Goal: Task Accomplishment & Management: Manage account settings

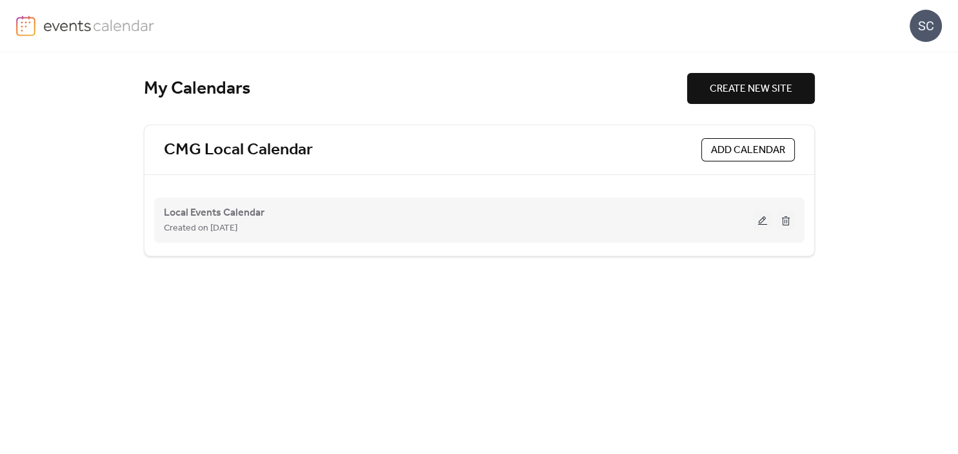
click at [766, 227] on button at bounding box center [763, 219] width 18 height 19
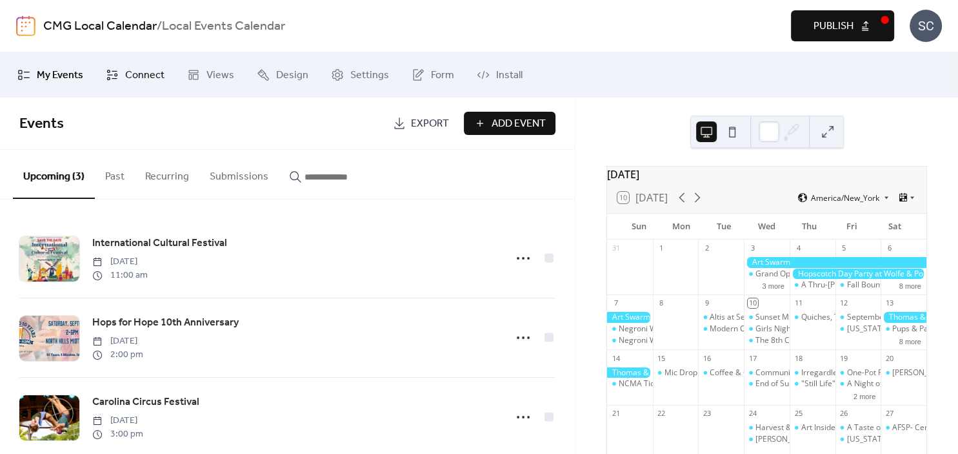
click at [132, 71] on span "Connect" at bounding box center [144, 75] width 39 height 15
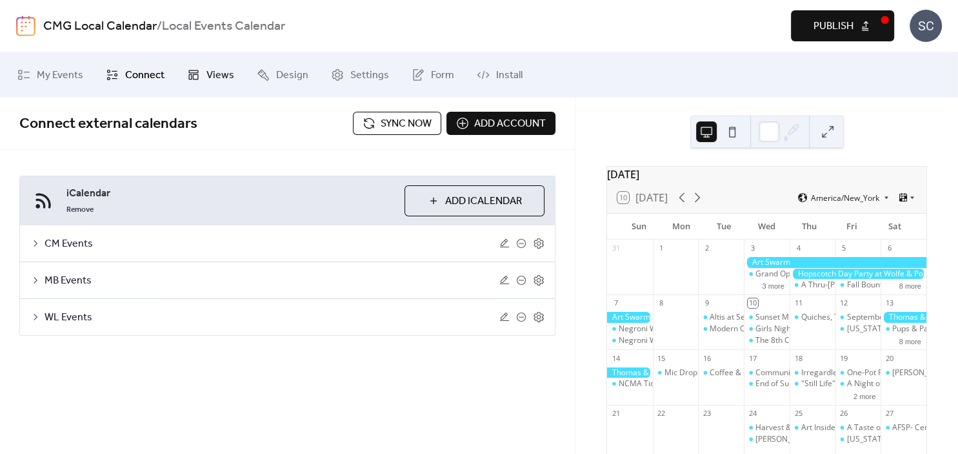
click at [198, 68] on link "Views" at bounding box center [210, 74] width 66 height 35
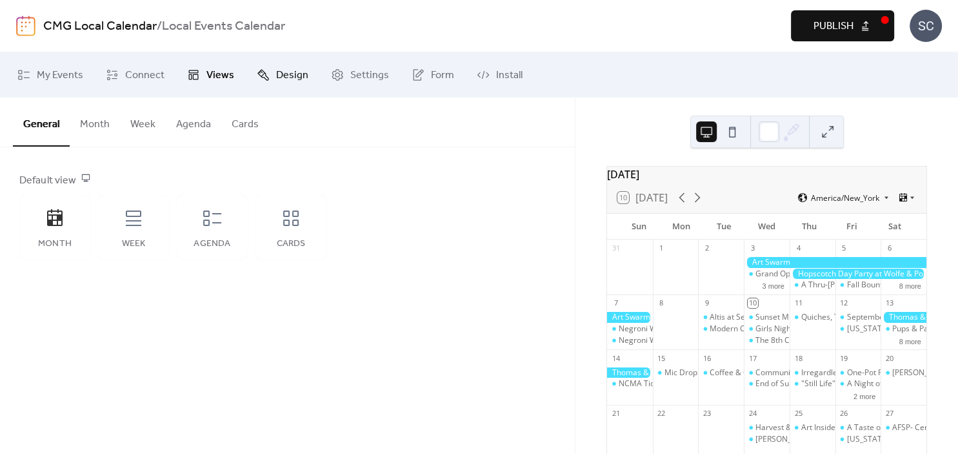
click at [276, 83] on span "Design" at bounding box center [292, 75] width 32 height 15
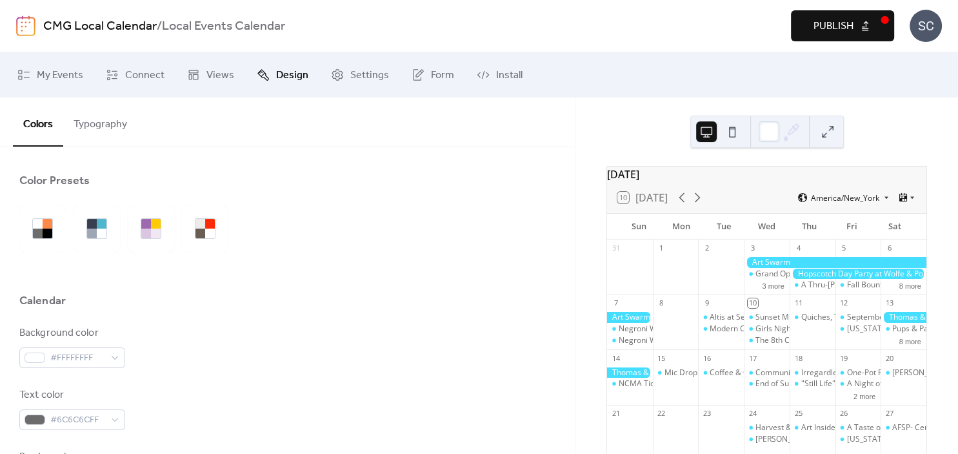
click at [95, 133] on button "Typography" at bounding box center [100, 121] width 74 height 48
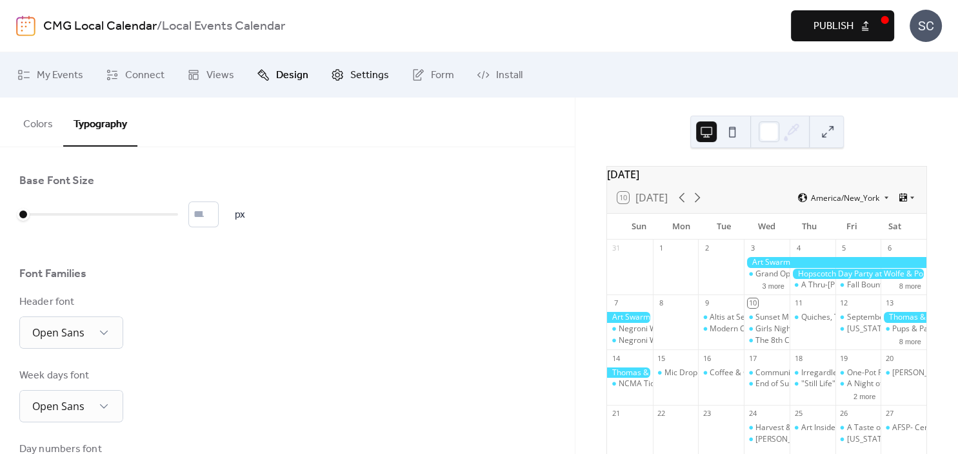
click at [378, 81] on span "Settings" at bounding box center [369, 75] width 39 height 15
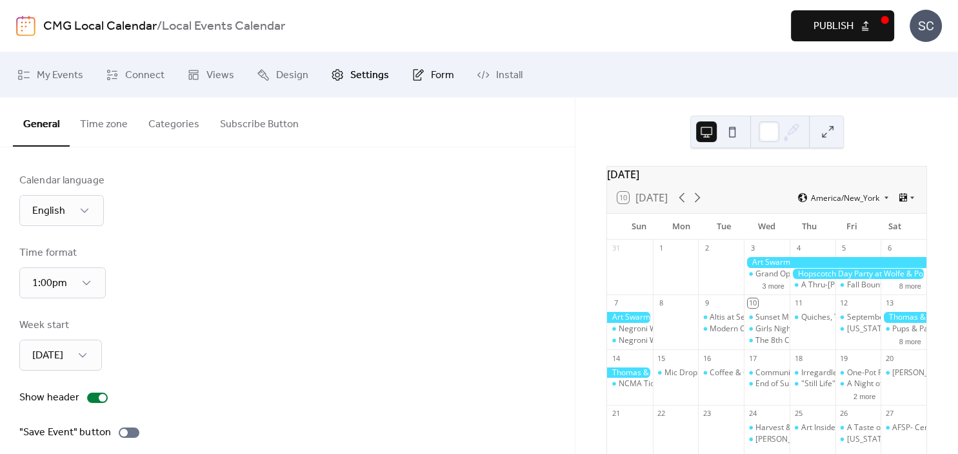
click at [431, 78] on span "Form" at bounding box center [442, 75] width 23 height 15
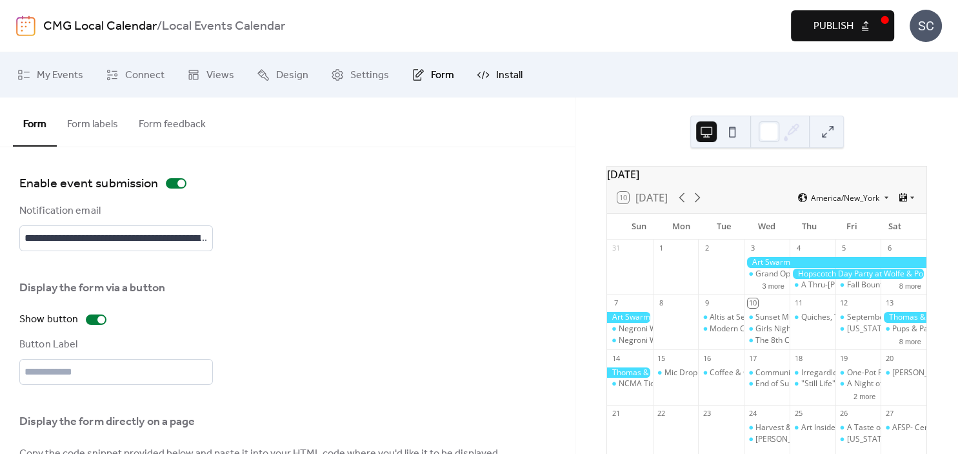
click at [519, 76] on link "Install" at bounding box center [499, 74] width 65 height 35
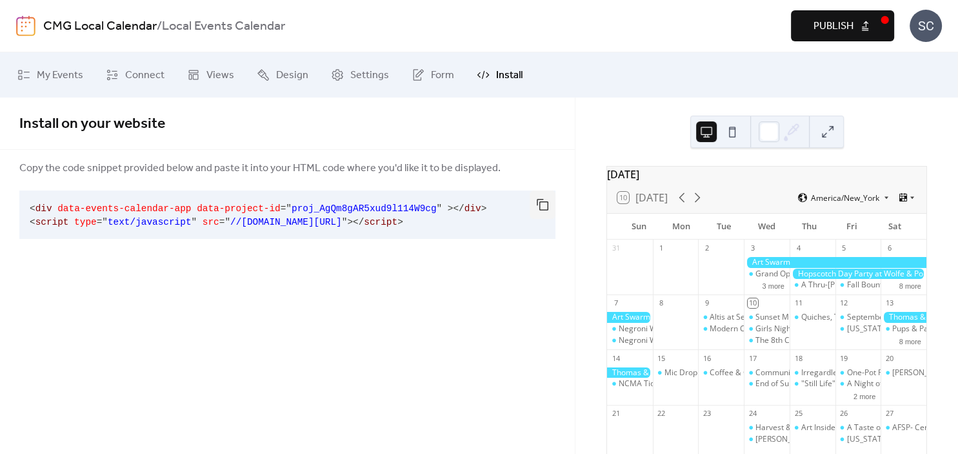
click at [230, 222] on span "//dist.eventscalendar.co/embed.js" at bounding box center [286, 222] width 112 height 10
drag, startPoint x: 224, startPoint y: 222, endPoint x: 375, endPoint y: 220, distance: 151.6
click at [342, 220] on span "//dist.eventscalendar.co/embed.js" at bounding box center [286, 222] width 112 height 10
copy span "dist.eventscalendar.co/embed.js"
click at [58, 75] on span "My Events" at bounding box center [60, 75] width 46 height 15
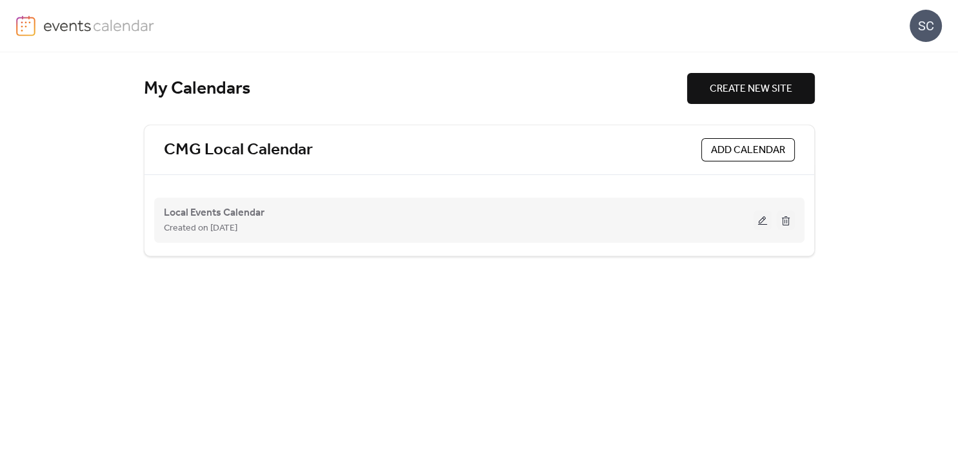
click at [760, 217] on button at bounding box center [763, 219] width 18 height 19
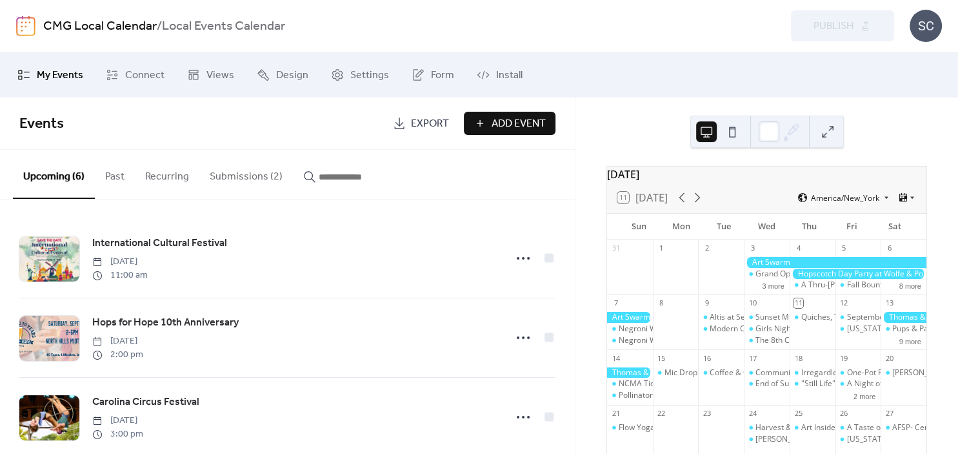
click at [226, 172] on button "Submissions (2)" at bounding box center [246, 174] width 94 height 48
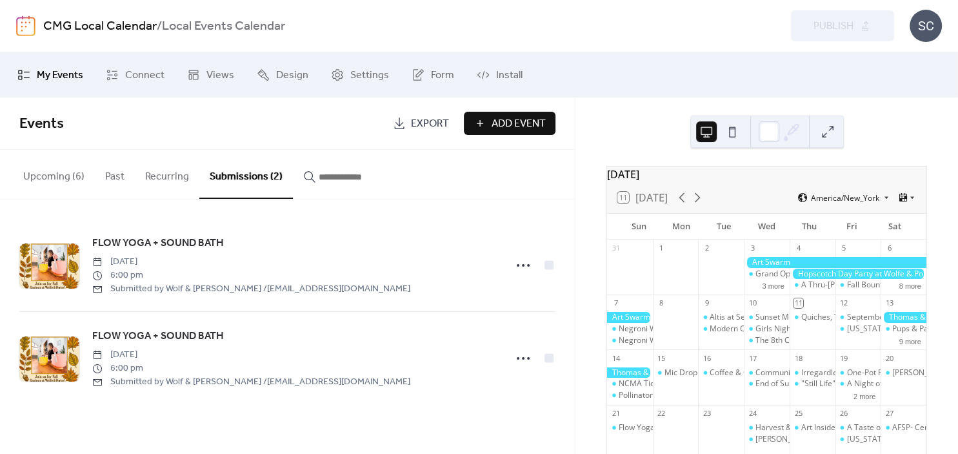
click at [41, 182] on button "Upcoming (6)" at bounding box center [54, 174] width 82 height 48
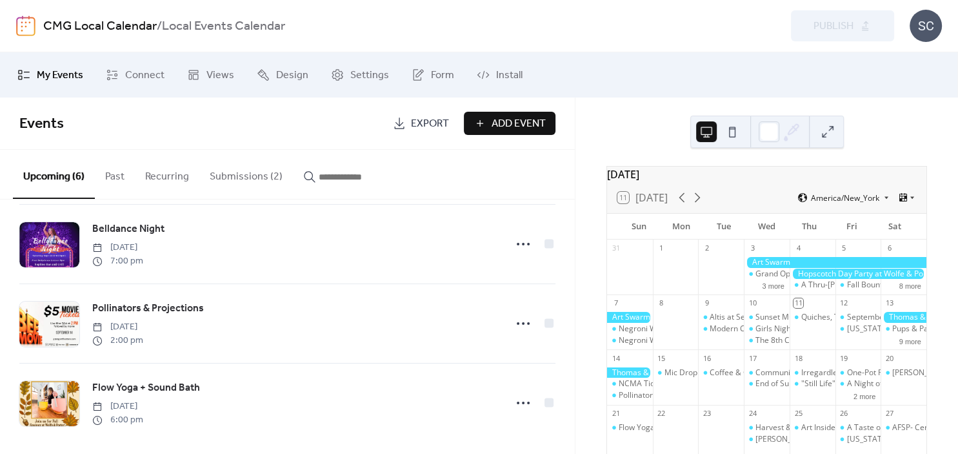
scroll to position [261, 0]
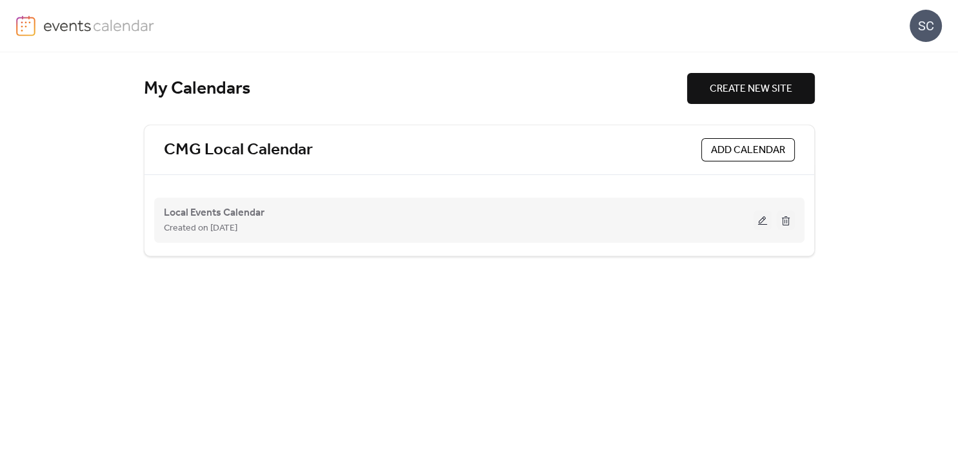
click at [756, 223] on button at bounding box center [763, 219] width 18 height 19
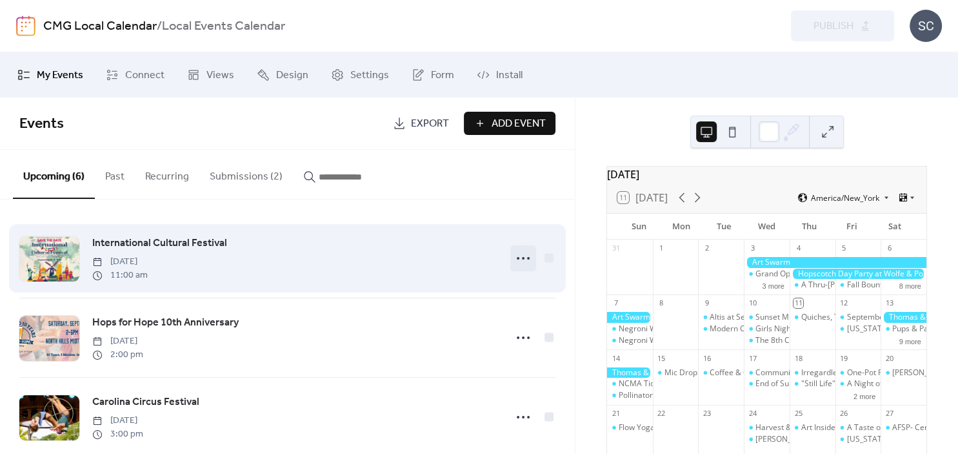
click at [528, 260] on icon at bounding box center [523, 258] width 21 height 21
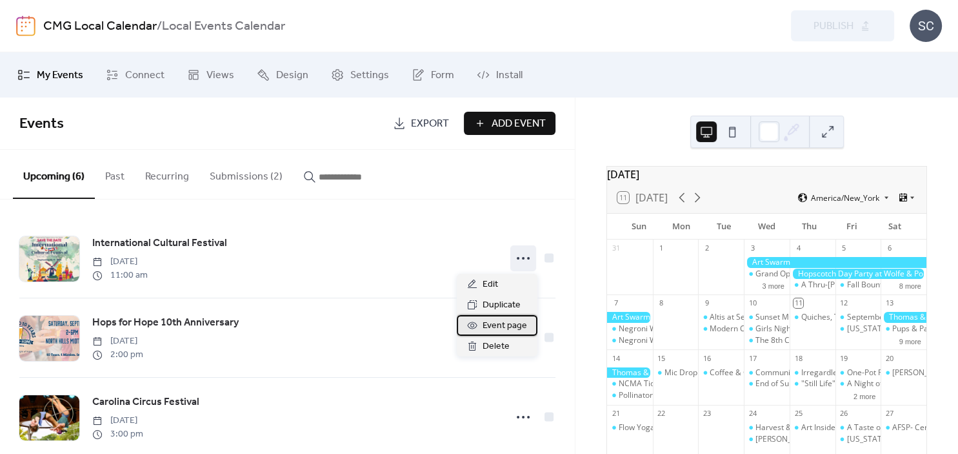
click at [494, 329] on span "Event page" at bounding box center [505, 325] width 45 height 15
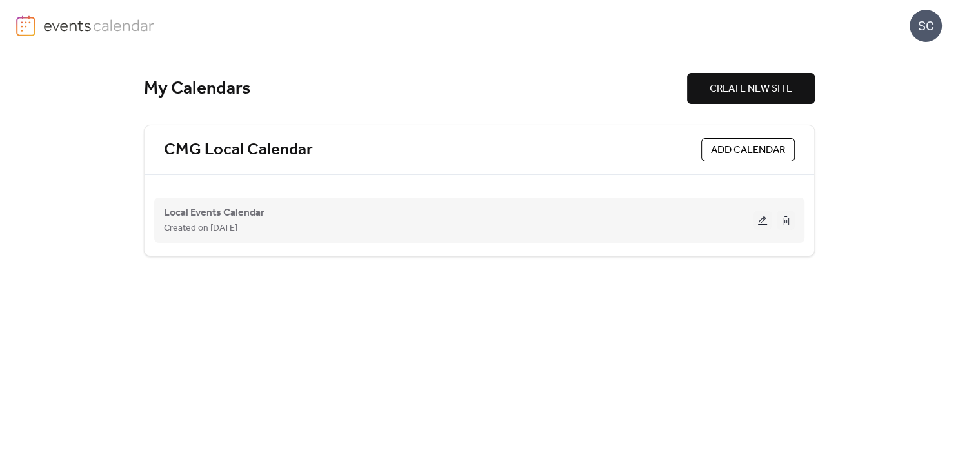
click at [764, 219] on button at bounding box center [763, 219] width 18 height 19
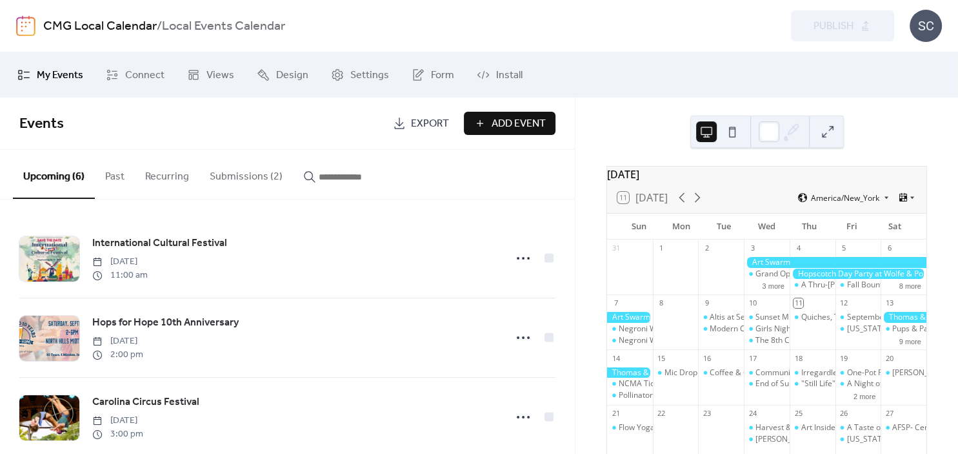
click at [283, 94] on div "My Events Connect Views Design Settings Form Install" at bounding box center [479, 74] width 958 height 45
click at [283, 77] on span "Design" at bounding box center [292, 75] width 32 height 15
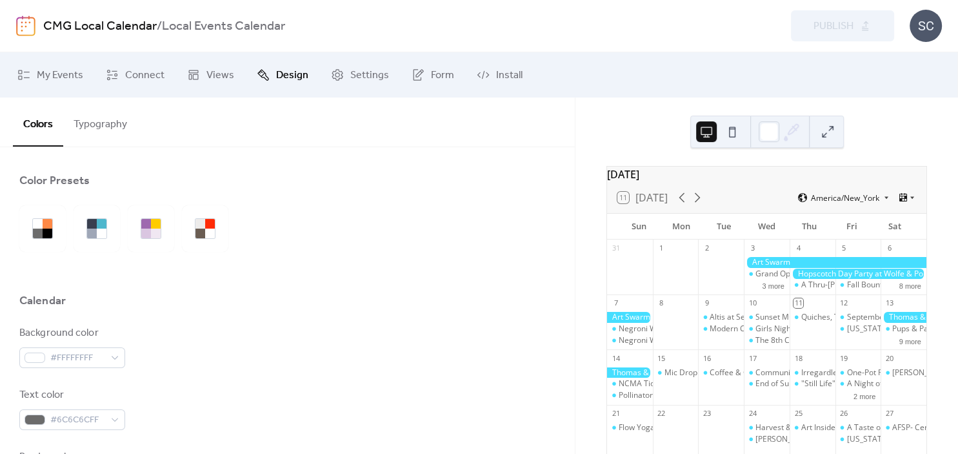
click at [114, 127] on button "Typography" at bounding box center [100, 121] width 74 height 48
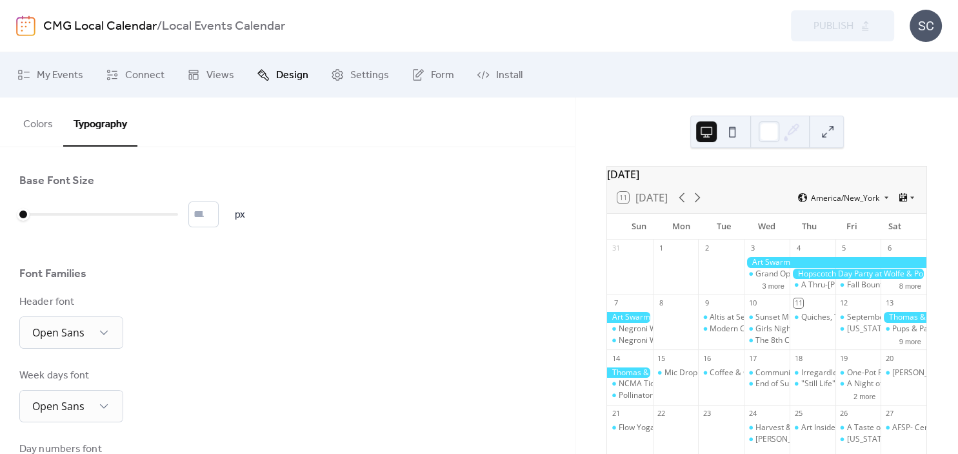
click at [32, 130] on button "Colors" at bounding box center [38, 121] width 50 height 48
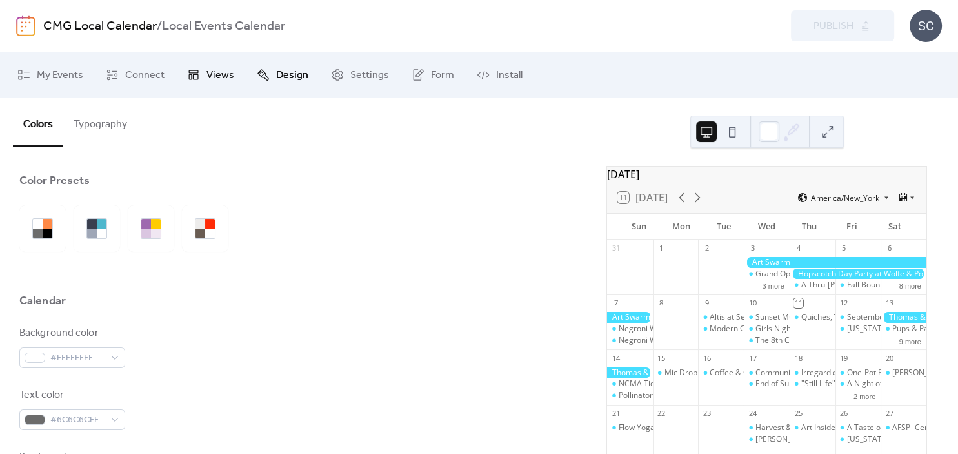
click at [228, 72] on span "Views" at bounding box center [220, 75] width 28 height 15
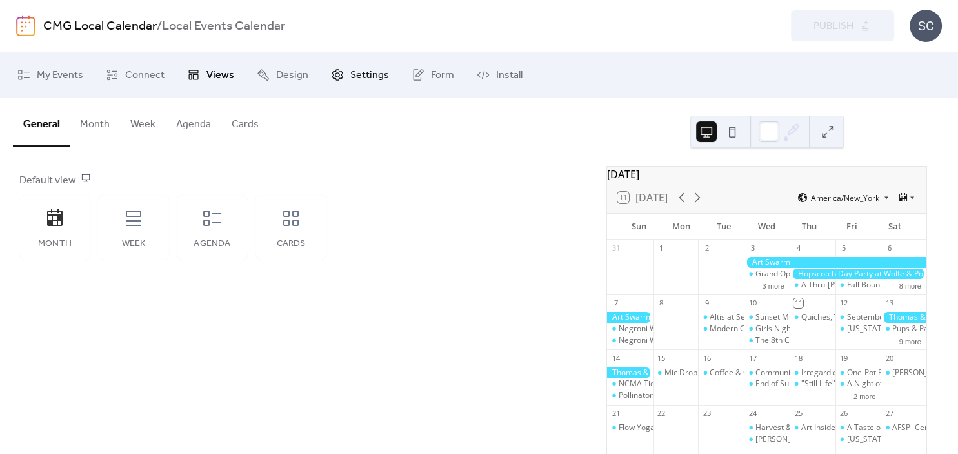
click at [363, 76] on span "Settings" at bounding box center [369, 75] width 39 height 15
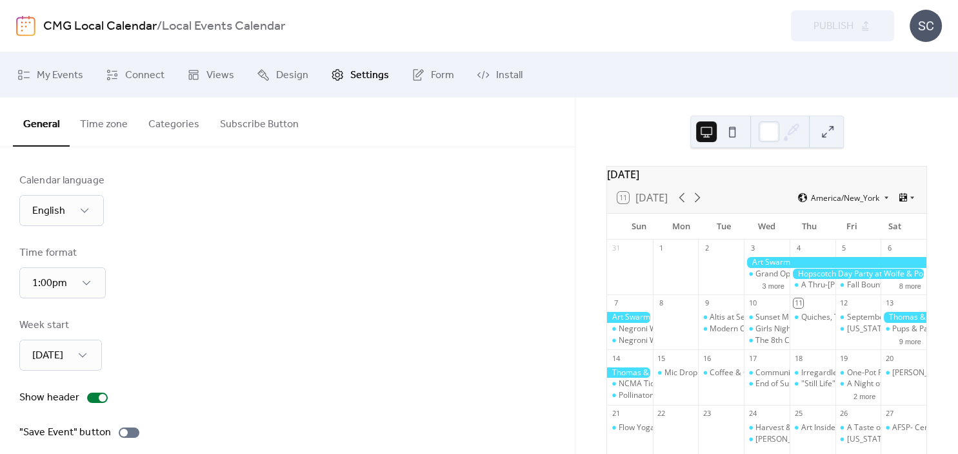
click at [113, 127] on button "Time zone" at bounding box center [104, 121] width 68 height 48
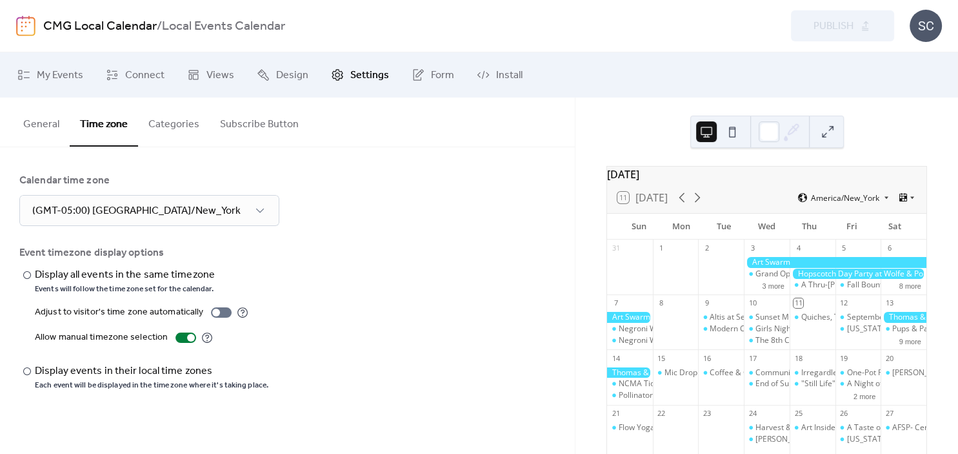
click at [191, 128] on button "Categories" at bounding box center [174, 121] width 72 height 48
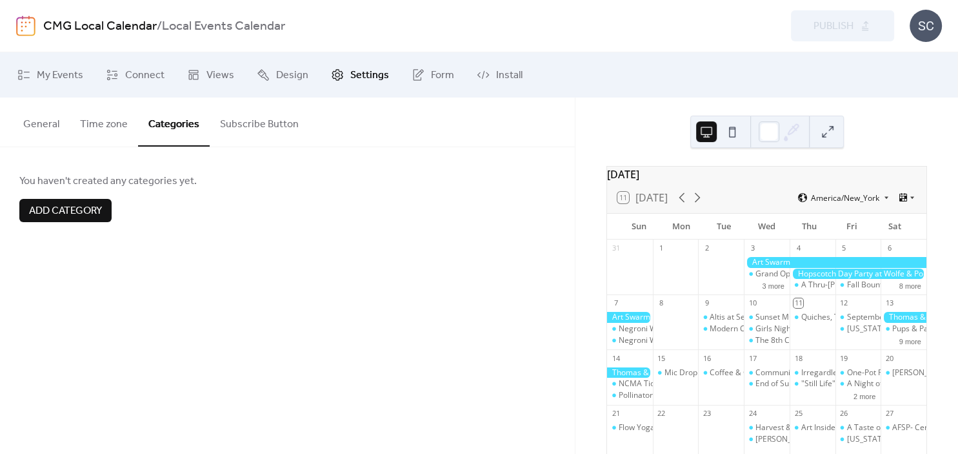
click at [257, 132] on button "Subscribe Button" at bounding box center [259, 121] width 99 height 48
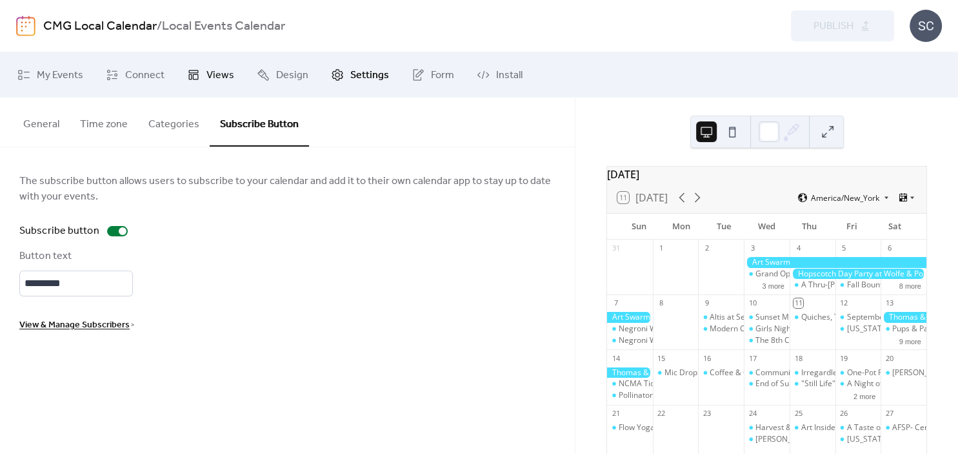
click at [217, 68] on span "Views" at bounding box center [220, 75] width 28 height 15
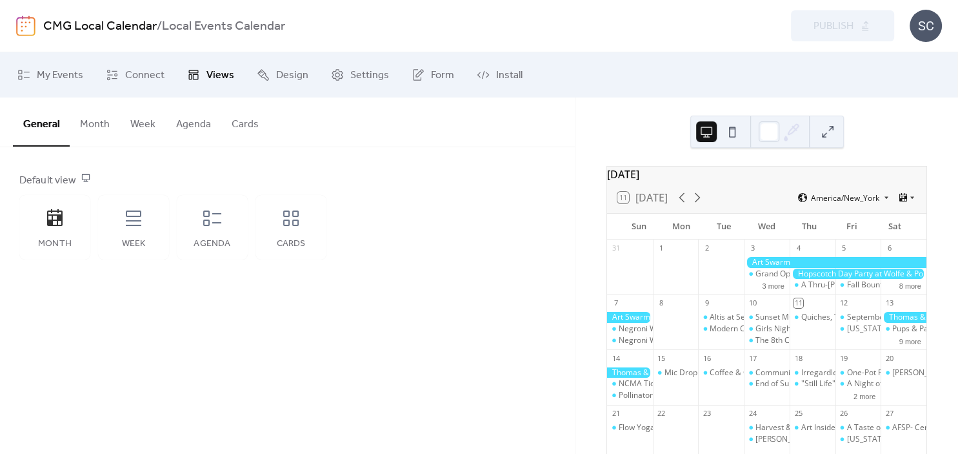
click at [90, 123] on button "Month" at bounding box center [95, 121] width 50 height 48
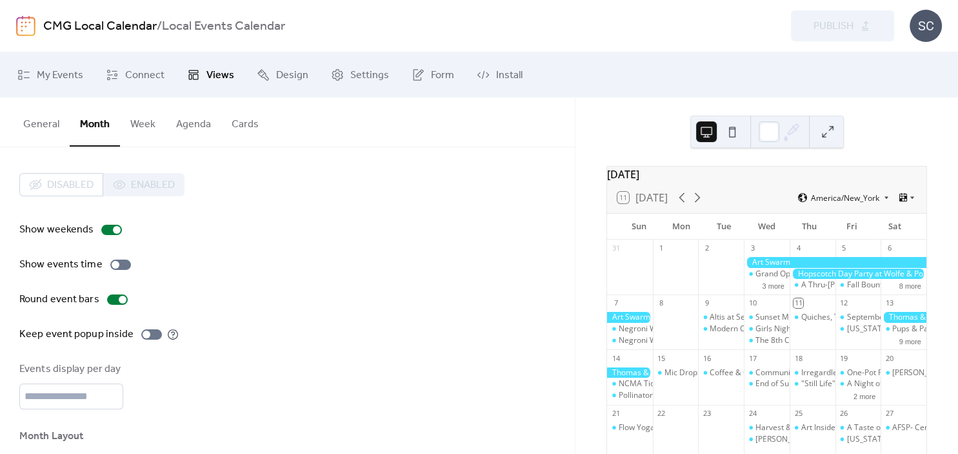
click at [242, 121] on button "Cards" at bounding box center [245, 121] width 48 height 48
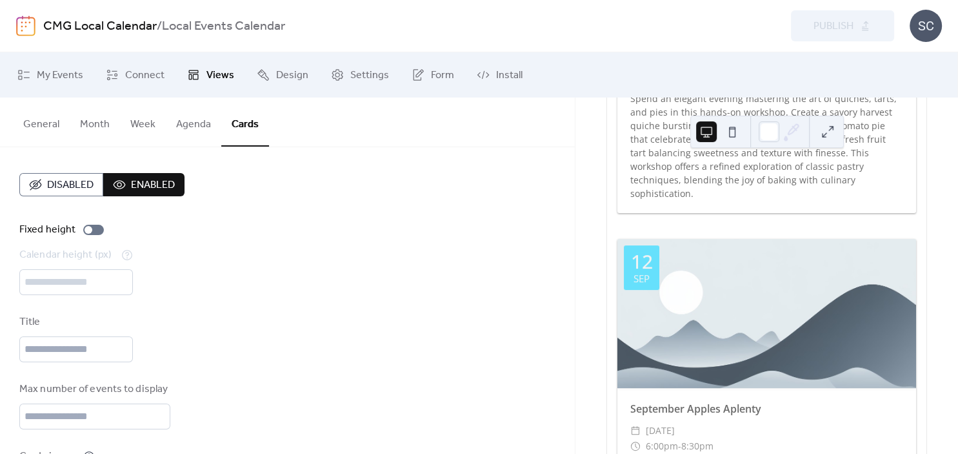
click at [177, 124] on button "Agenda" at bounding box center [193, 121] width 55 height 48
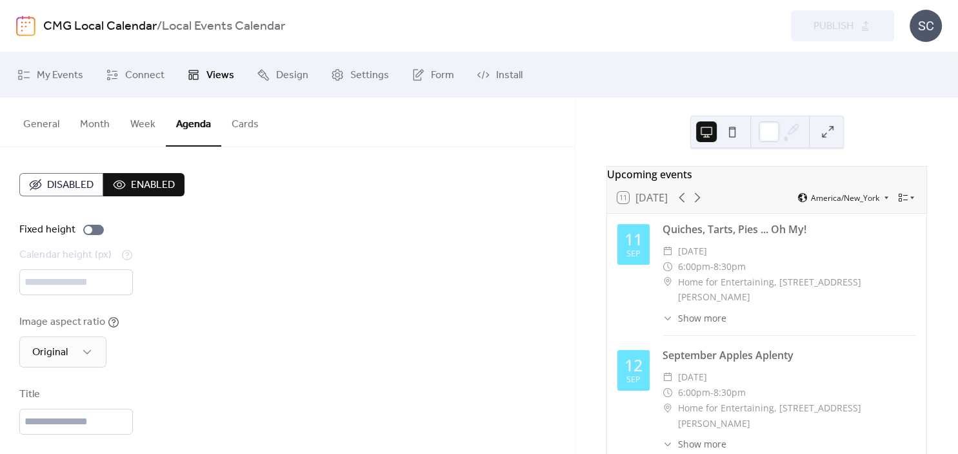
click at [137, 123] on button "Week" at bounding box center [143, 121] width 46 height 48
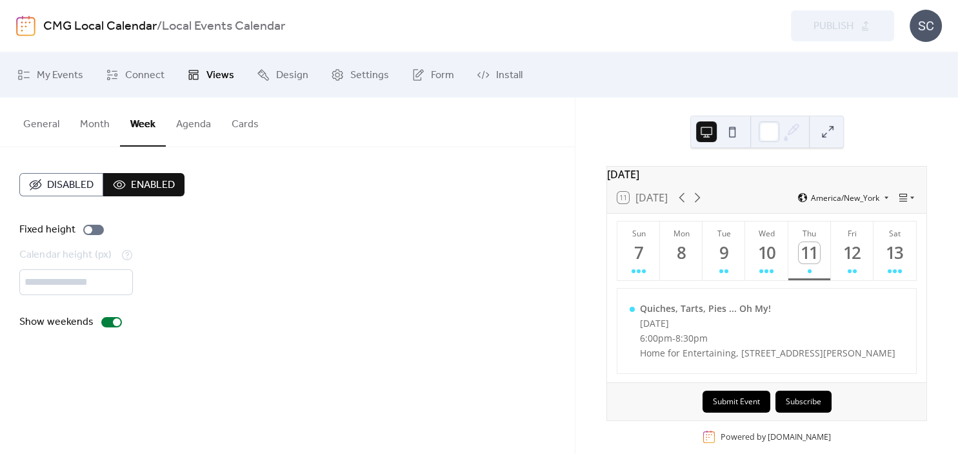
click at [83, 123] on button "Month" at bounding box center [95, 121] width 50 height 48
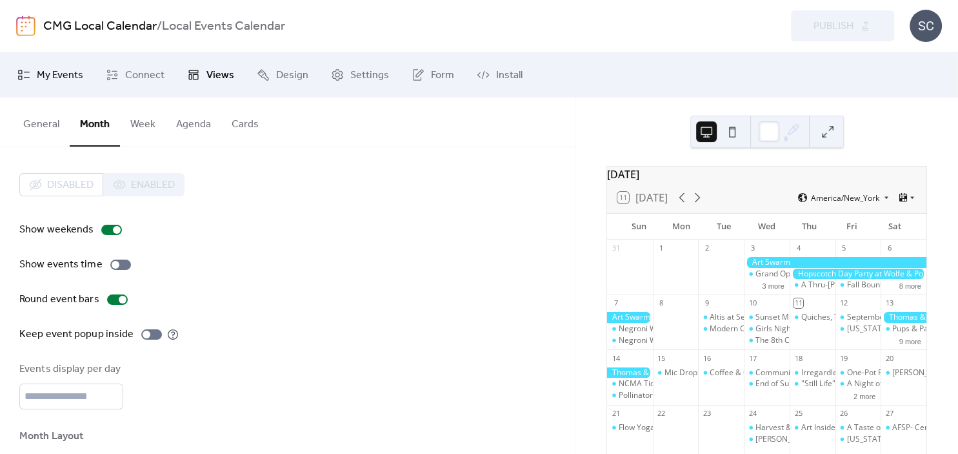
click at [57, 86] on link "My Events" at bounding box center [50, 74] width 85 height 35
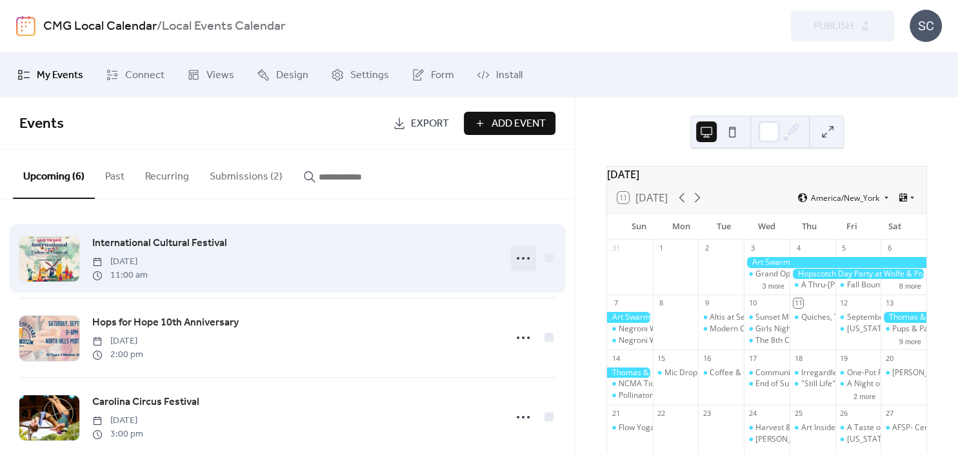
click at [526, 255] on icon at bounding box center [523, 258] width 21 height 21
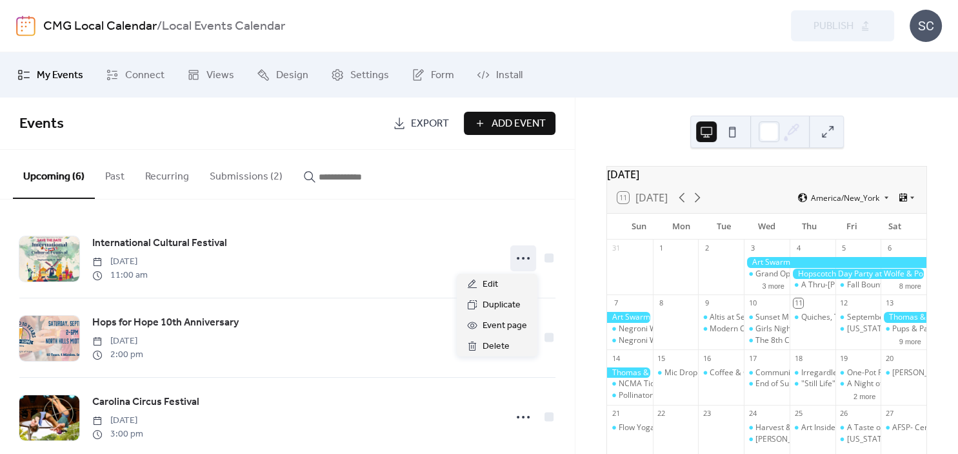
scroll to position [221, 0]
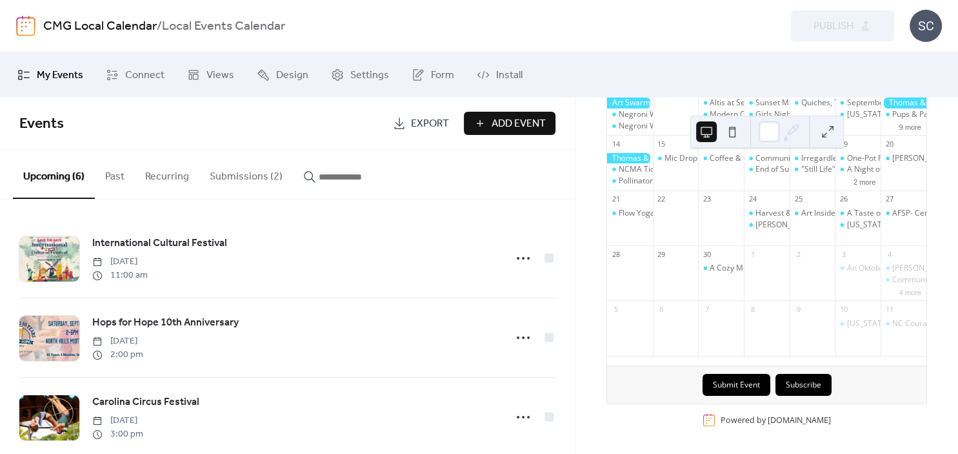
click at [812, 379] on button "Subscribe" at bounding box center [803, 385] width 56 height 22
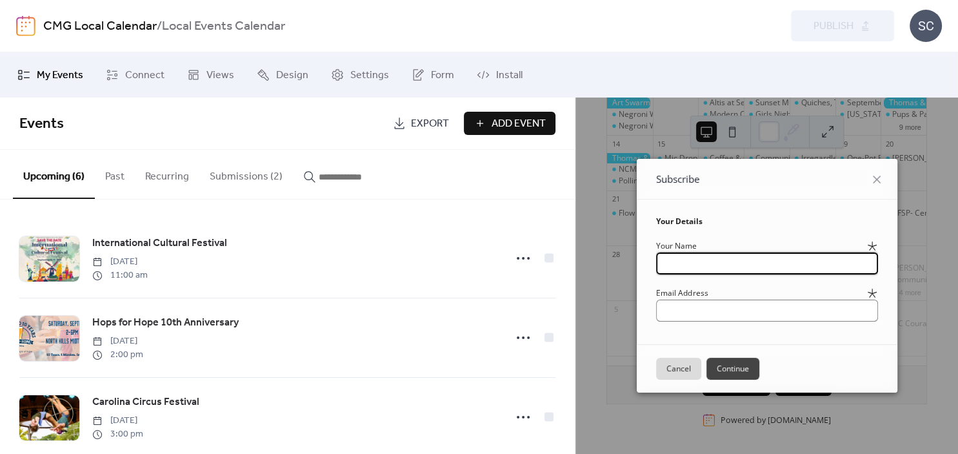
click at [647, 356] on div "Cancel Continue" at bounding box center [767, 368] width 261 height 48
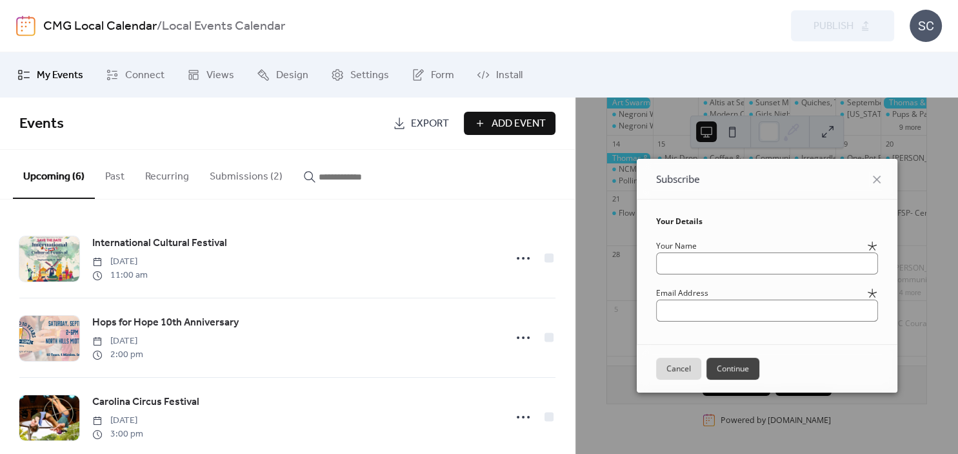
click at [656, 362] on button "Cancel" at bounding box center [678, 368] width 45 height 22
